Goal: Transaction & Acquisition: Download file/media

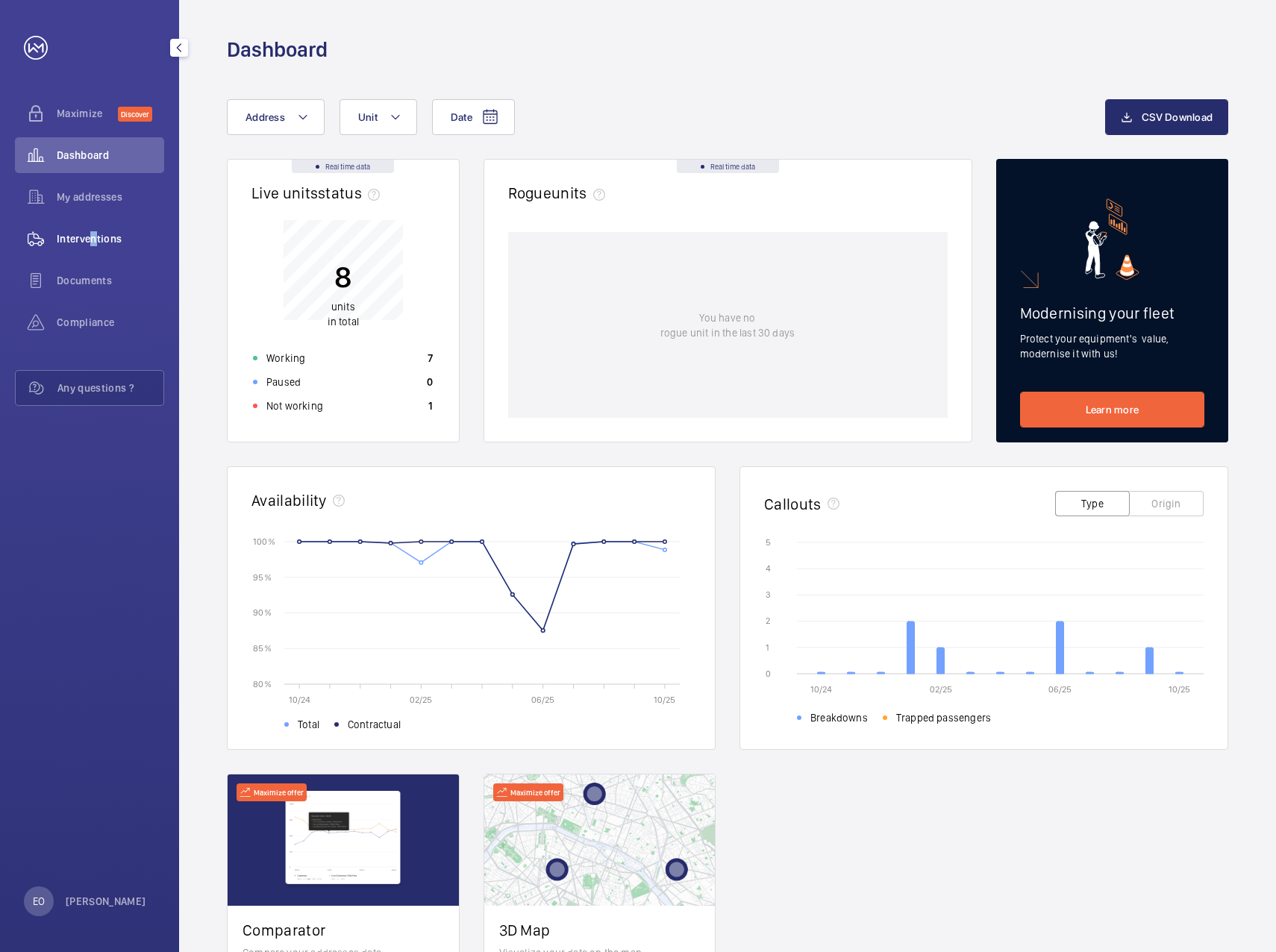
click at [89, 241] on span "Interventions" at bounding box center [110, 238] width 107 height 15
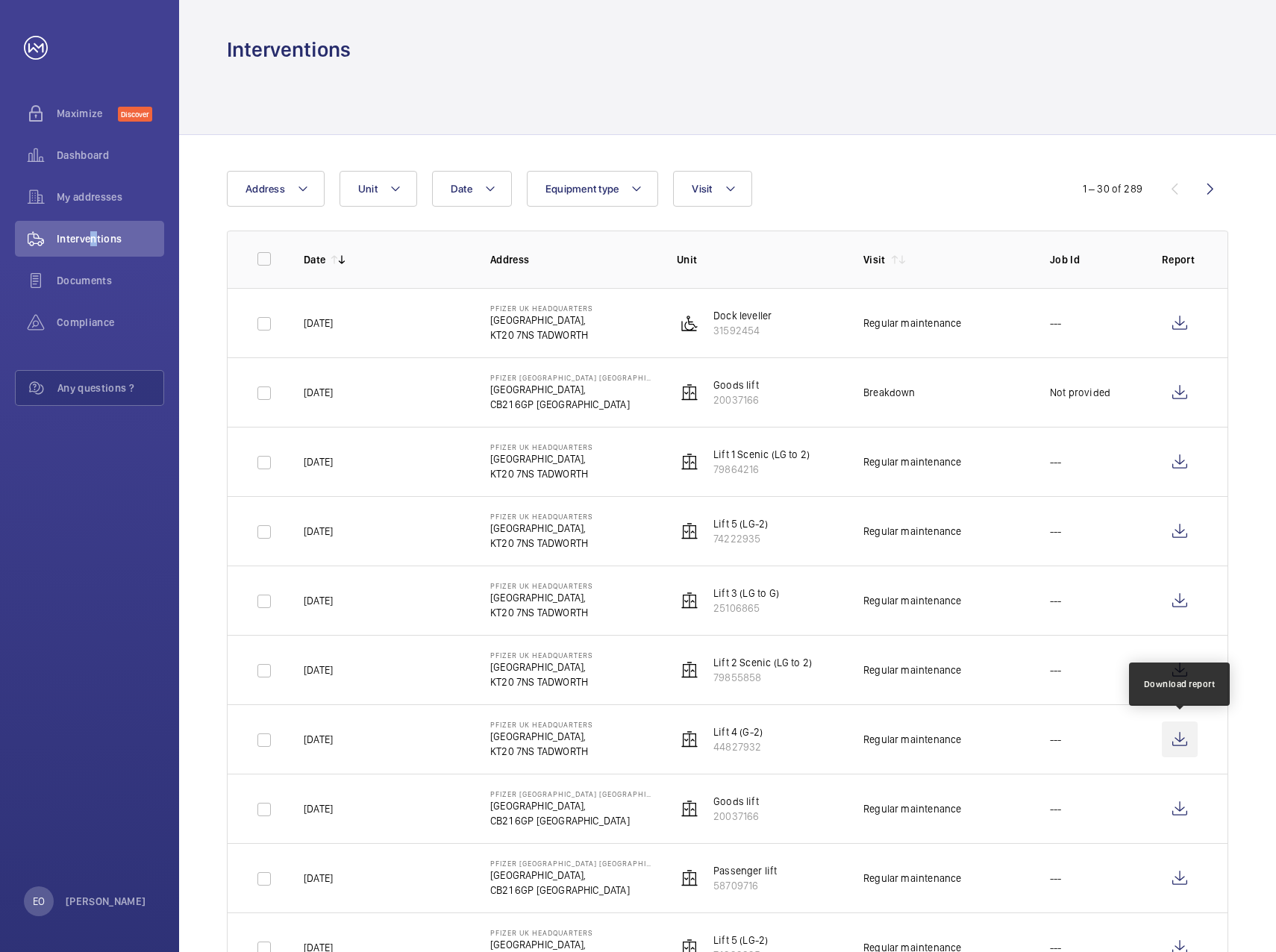
click at [1181, 744] on wm-front-icon-button at bounding box center [1180, 739] width 36 height 36
click at [1177, 674] on wm-front-icon-button at bounding box center [1180, 670] width 36 height 36
click at [1178, 599] on wm-front-icon-button at bounding box center [1180, 600] width 36 height 36
click at [1182, 532] on wm-front-icon-button at bounding box center [1180, 531] width 36 height 36
click at [1189, 462] on wm-front-icon-button at bounding box center [1180, 461] width 36 height 36
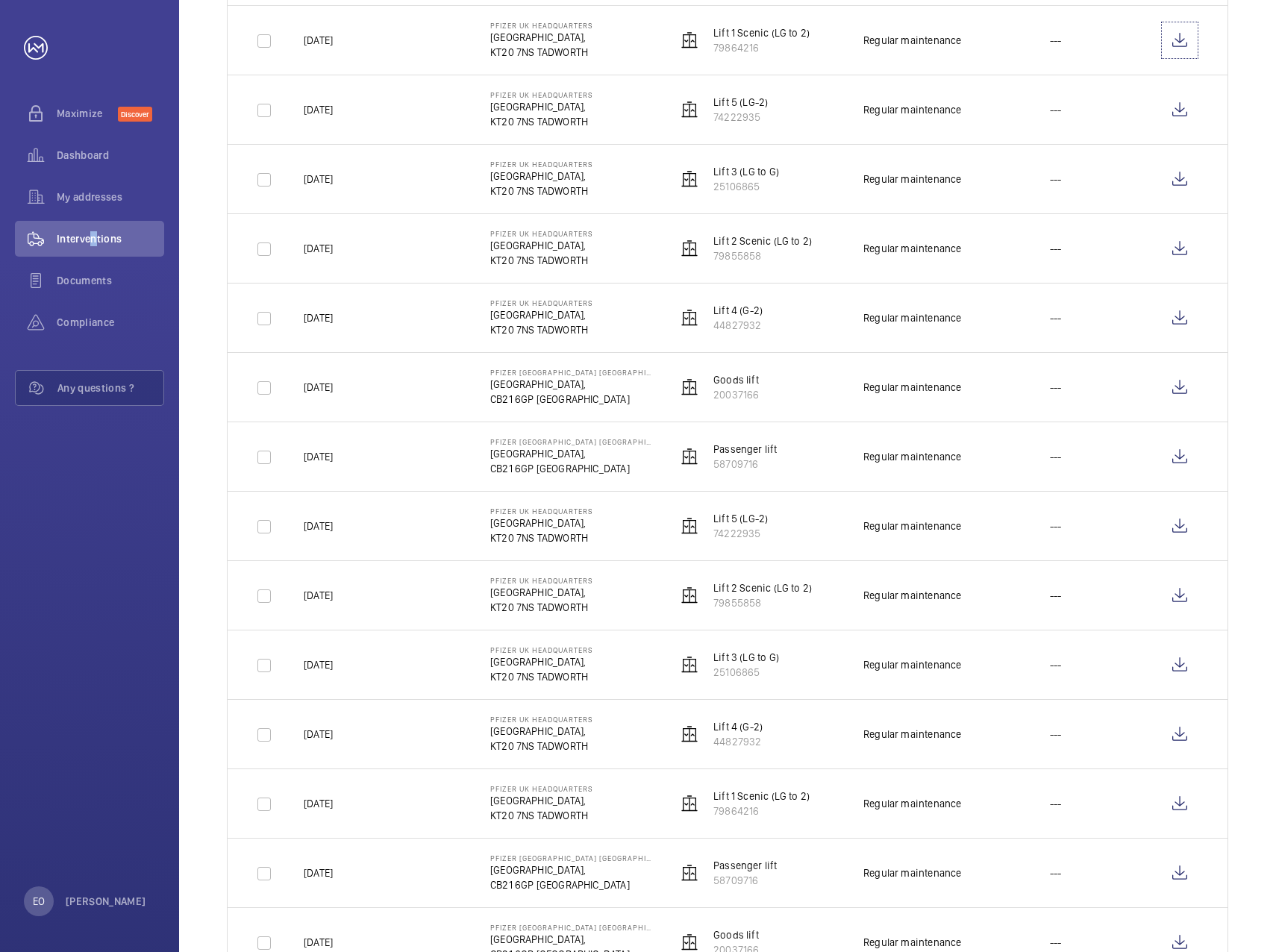
scroll to position [448, 0]
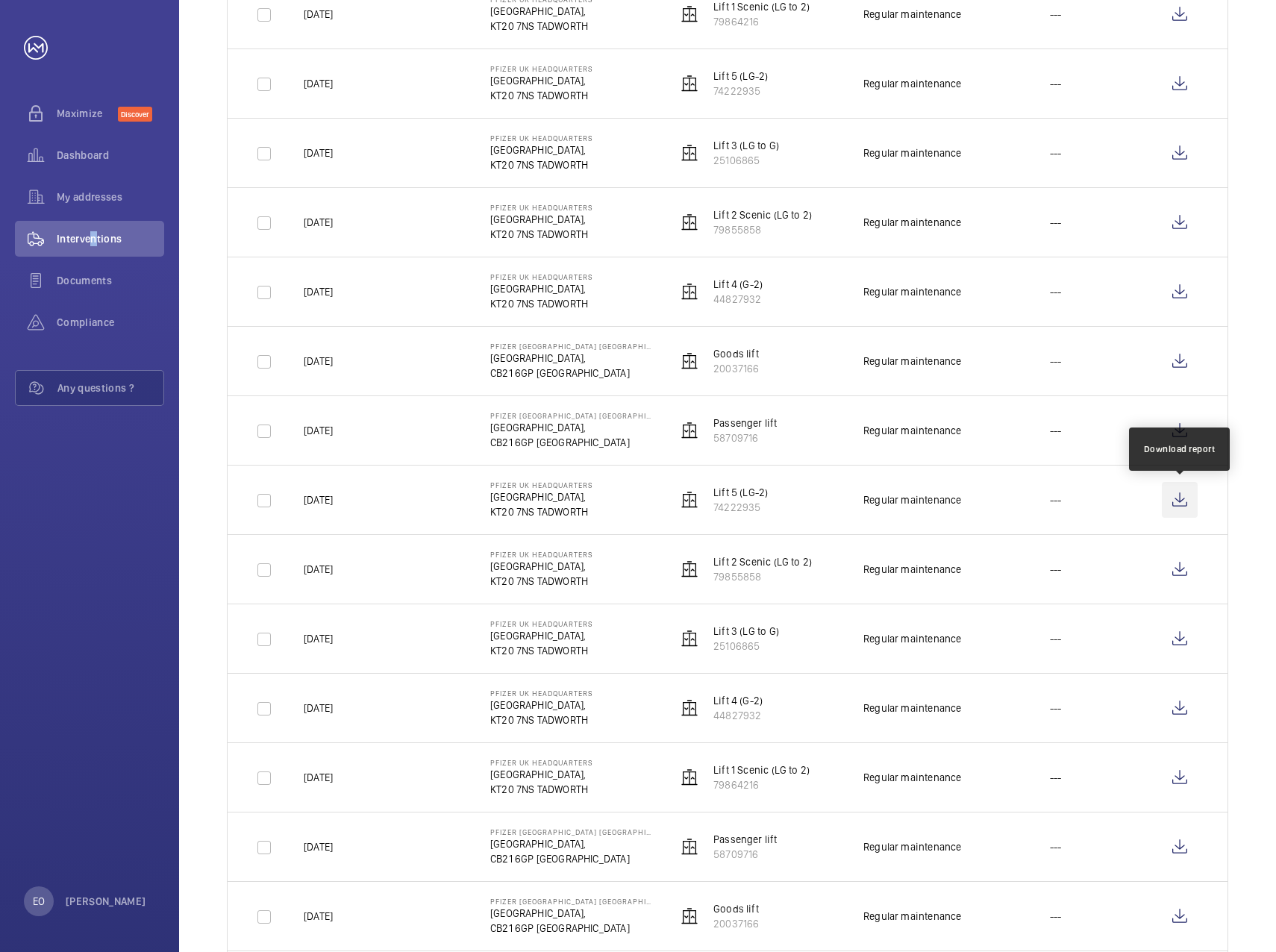
click at [1174, 505] on wm-front-icon-button at bounding box center [1180, 500] width 36 height 36
click at [1178, 564] on wm-front-icon-button at bounding box center [1180, 569] width 36 height 36
click at [1177, 642] on wm-front-icon-button at bounding box center [1180, 638] width 36 height 36
click at [1178, 710] on wm-front-icon-button at bounding box center [1180, 708] width 36 height 36
click at [1180, 778] on wm-front-icon-button at bounding box center [1180, 777] width 36 height 36
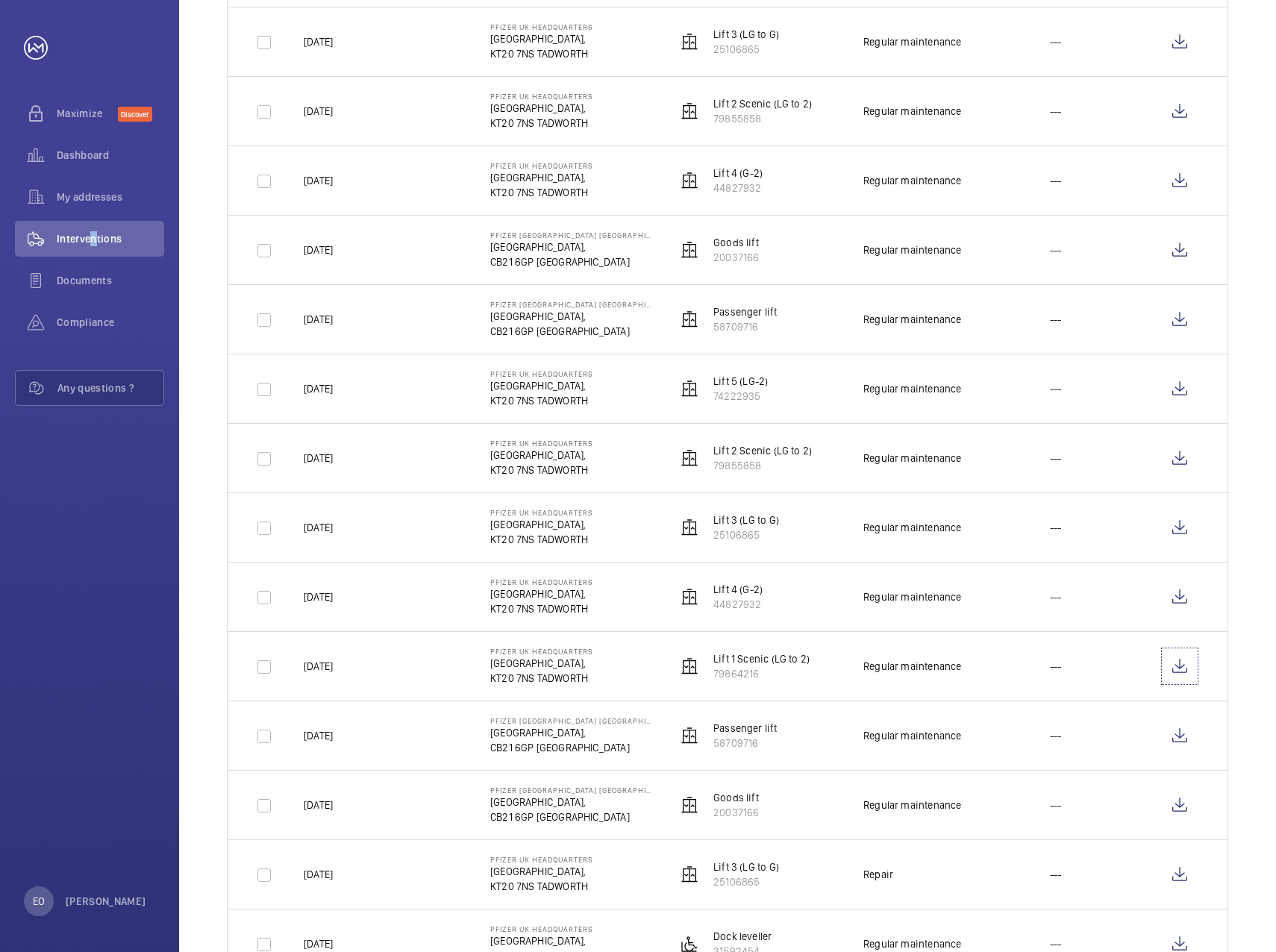
scroll to position [522, 0]
